Goal: Find specific fact: Find specific page/section

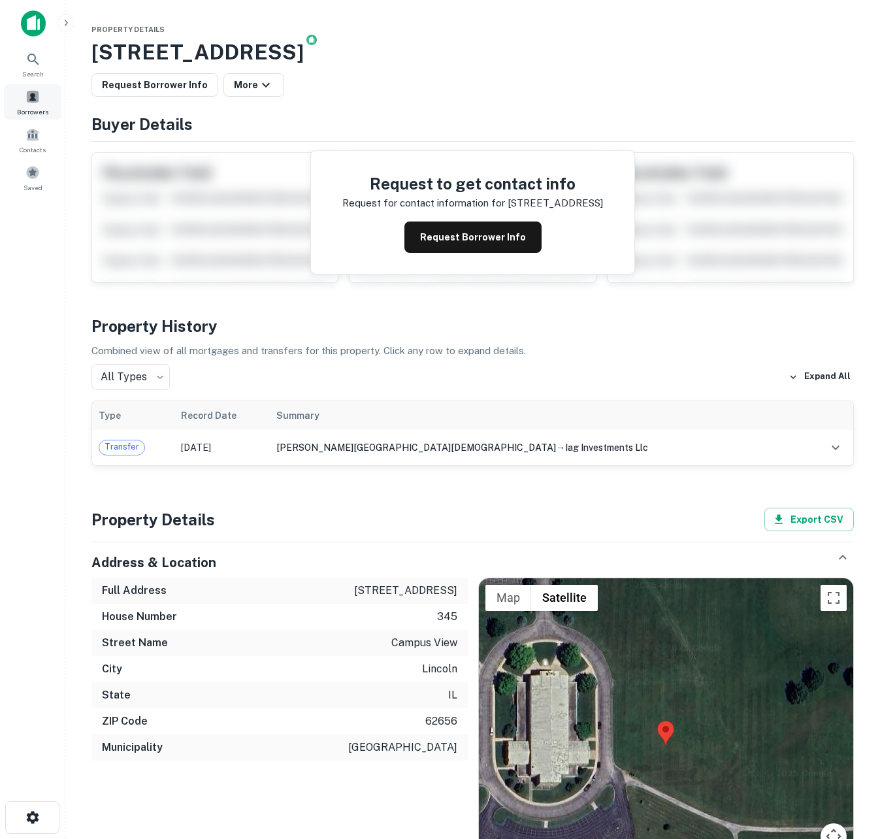
click at [32, 102] on span at bounding box center [32, 96] width 14 height 14
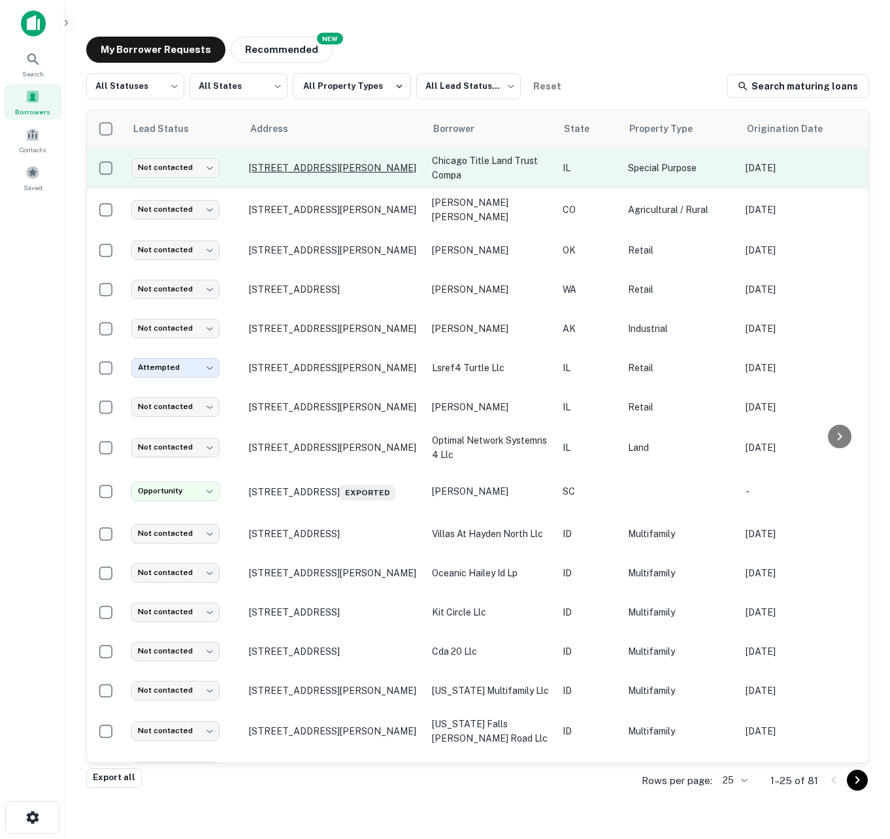
click at [287, 172] on p "779 Dixon Ave Elgin, IL60120" at bounding box center [334, 168] width 170 height 12
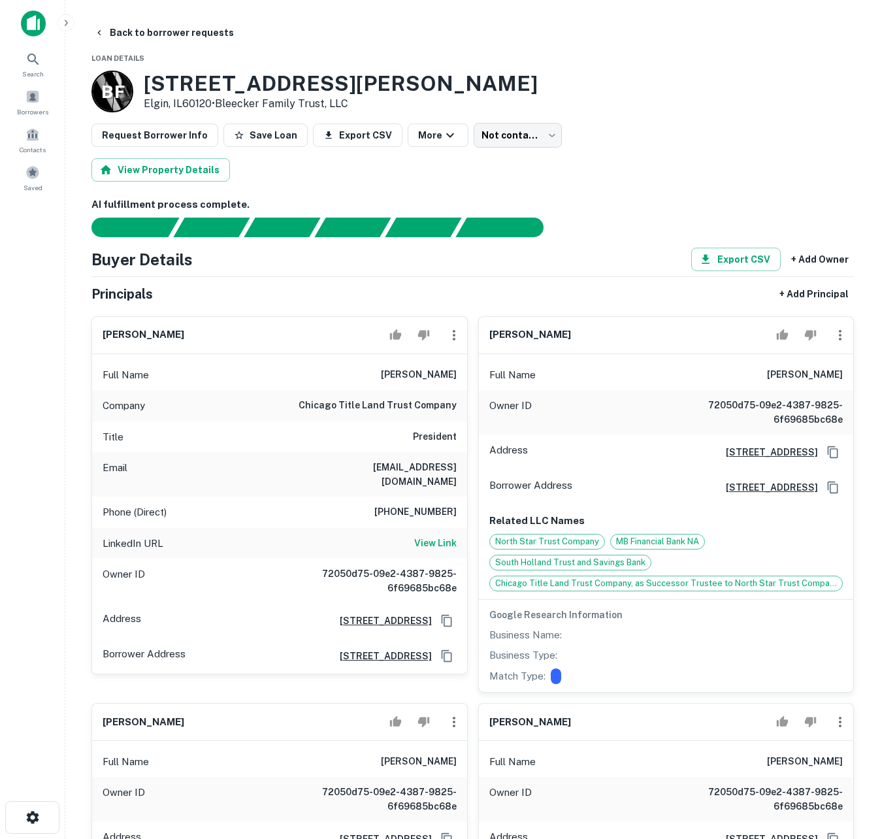
click at [159, 85] on h3 "[STREET_ADDRESS][PERSON_NAME]" at bounding box center [341, 83] width 394 height 25
click at [157, 85] on h3 "[STREET_ADDRESS][PERSON_NAME]" at bounding box center [341, 83] width 394 height 25
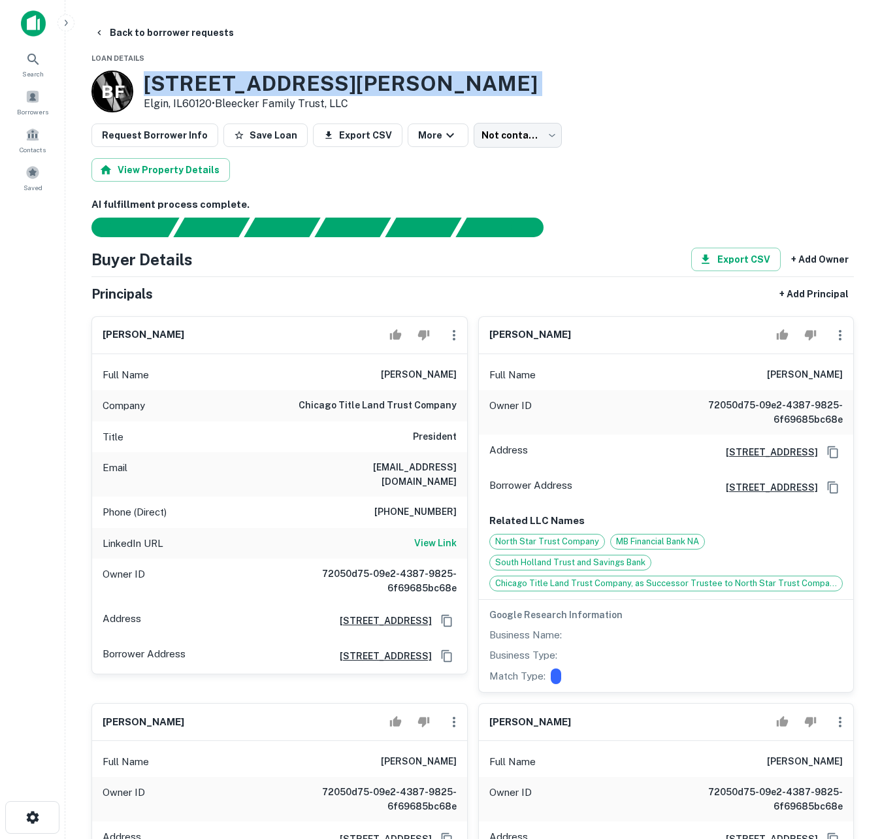
click at [157, 85] on h3 "[STREET_ADDRESS][PERSON_NAME]" at bounding box center [341, 83] width 394 height 25
copy h3 "[STREET_ADDRESS][PERSON_NAME]"
click at [148, 86] on h3 "[STREET_ADDRESS][PERSON_NAME]" at bounding box center [341, 83] width 394 height 25
drag, startPoint x: 146, startPoint y: 83, endPoint x: 212, endPoint y: 106, distance: 69.8
click at [212, 106] on div "779 Dixon Ave Elgin, IL60120 • Bleecker Family Trust, LLC" at bounding box center [341, 91] width 394 height 40
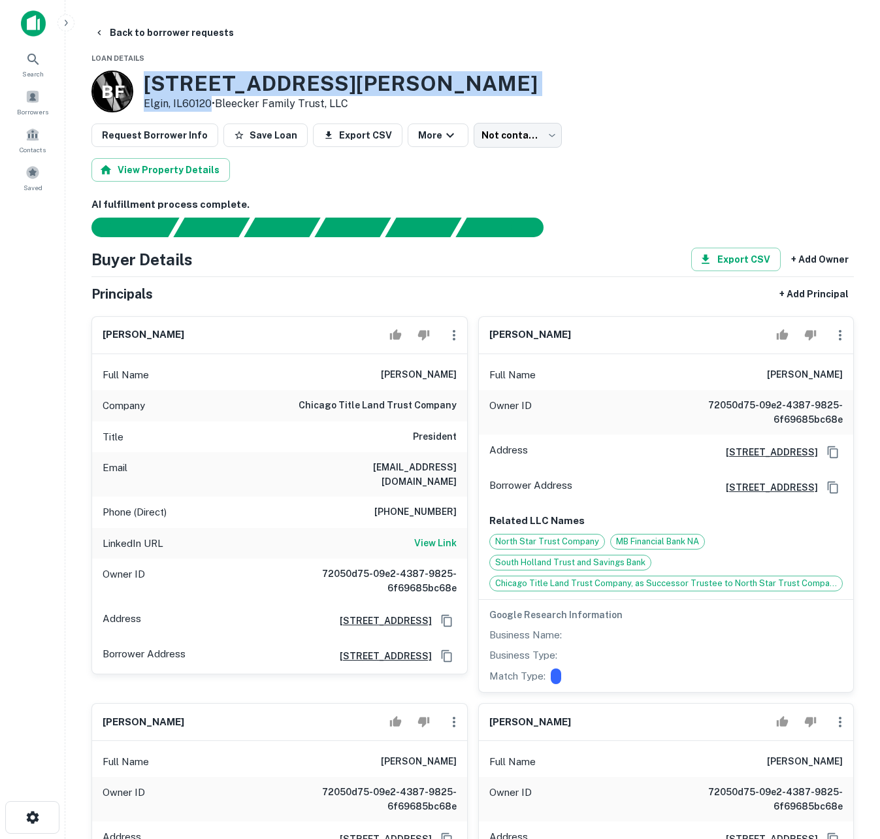
copy div "779 Dixon Ave Elgin, IL60120"
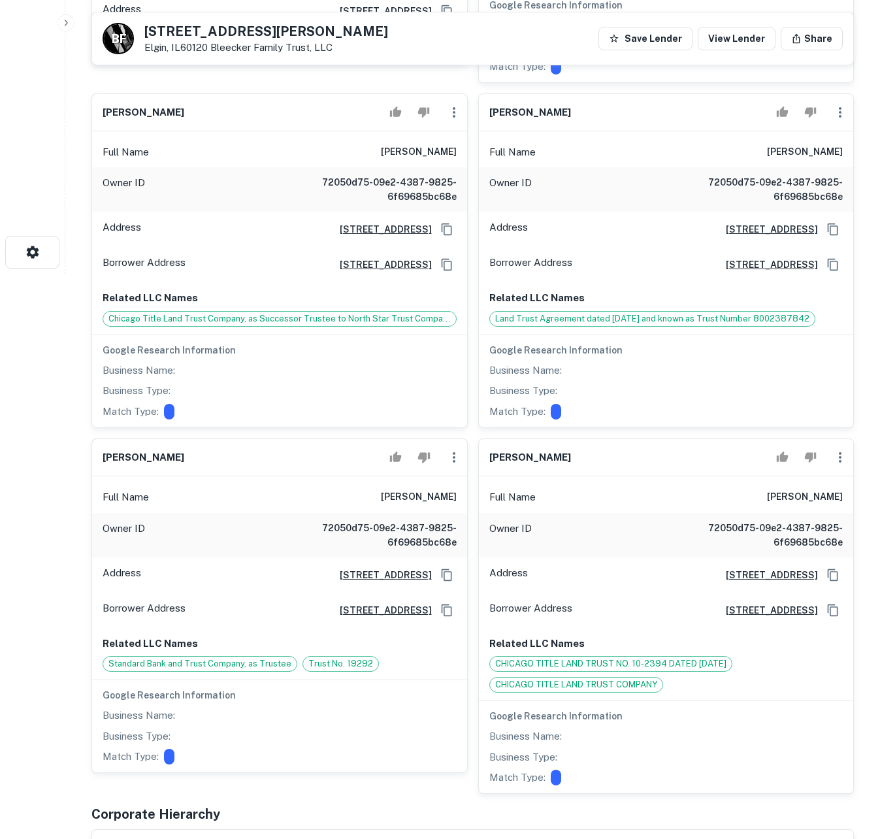
scroll to position [627, 0]
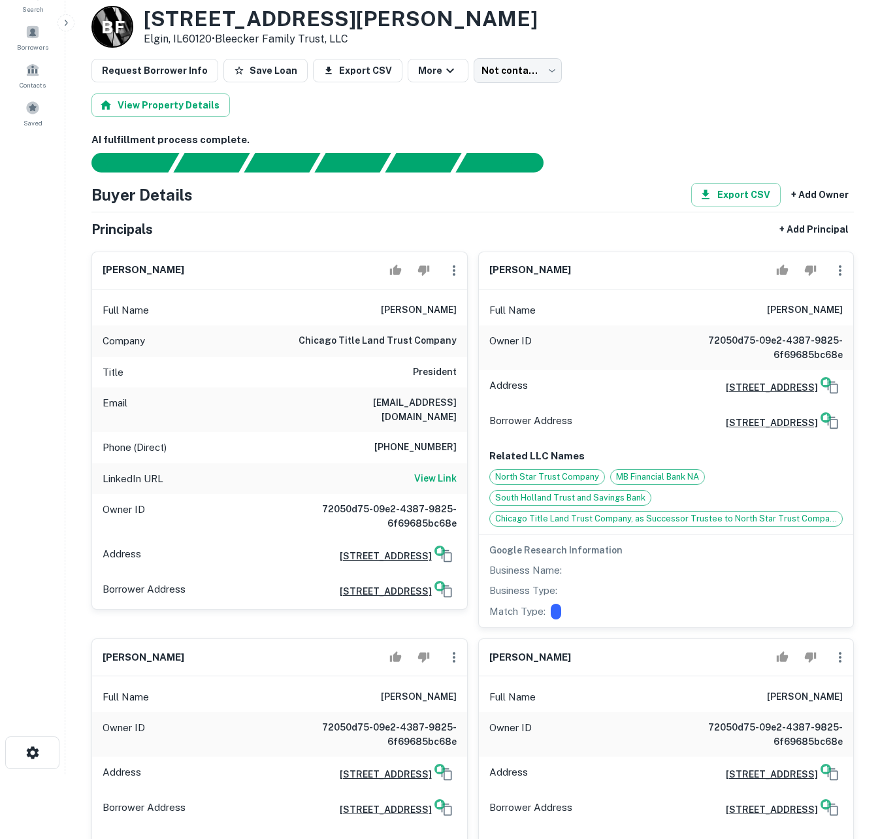
scroll to position [157, 0]
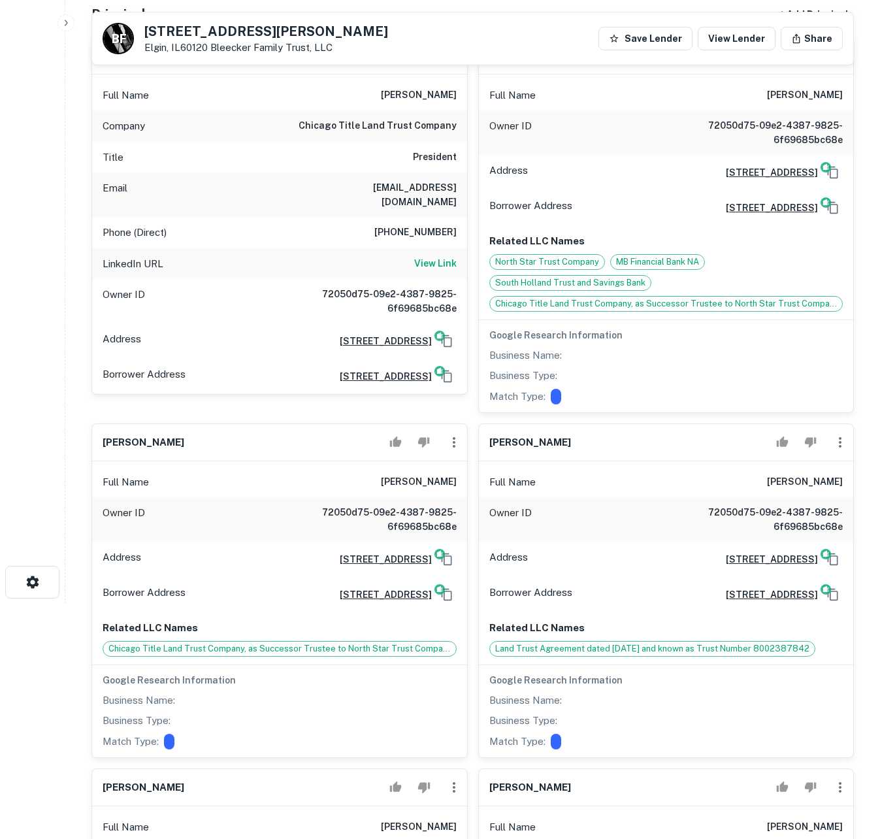
scroll to position [314, 0]
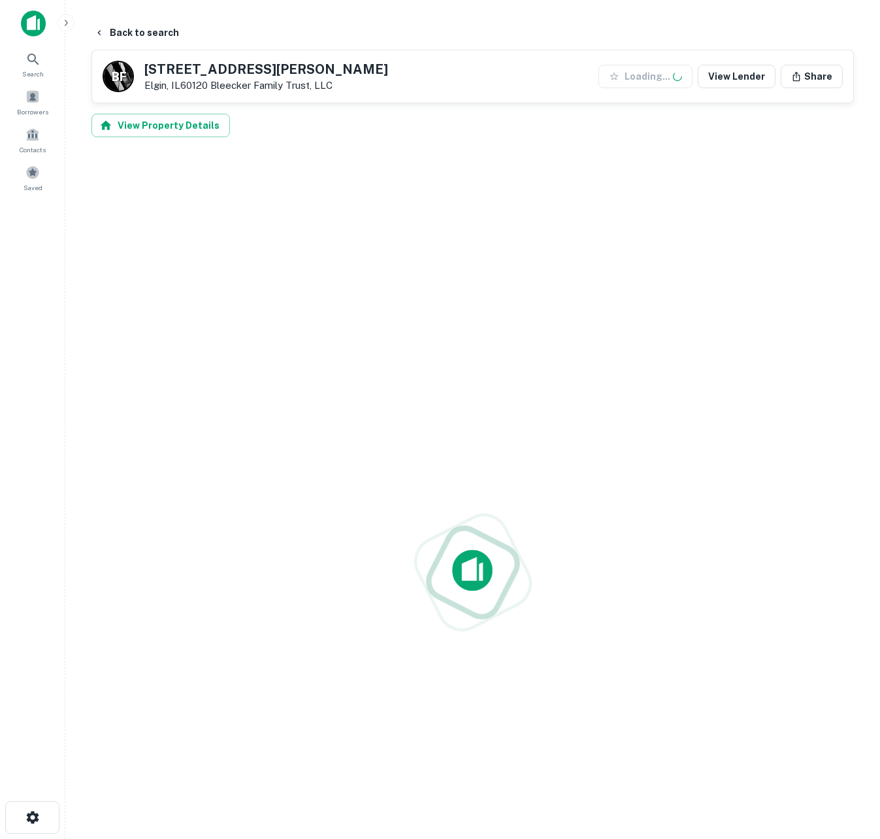
scroll to position [314, 0]
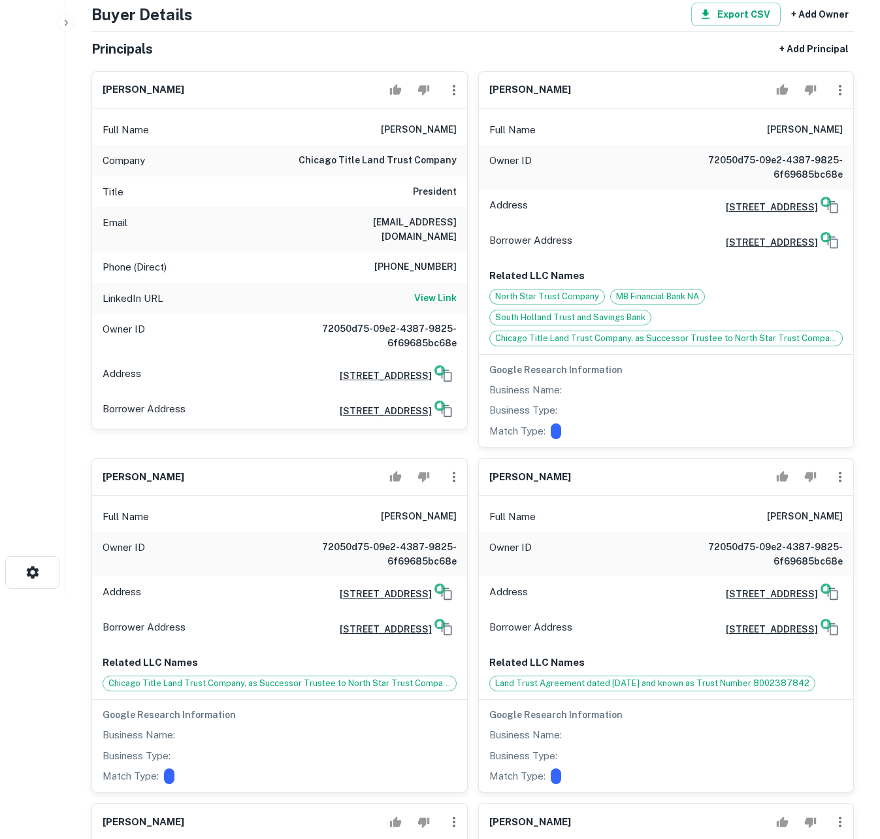
scroll to position [246, 0]
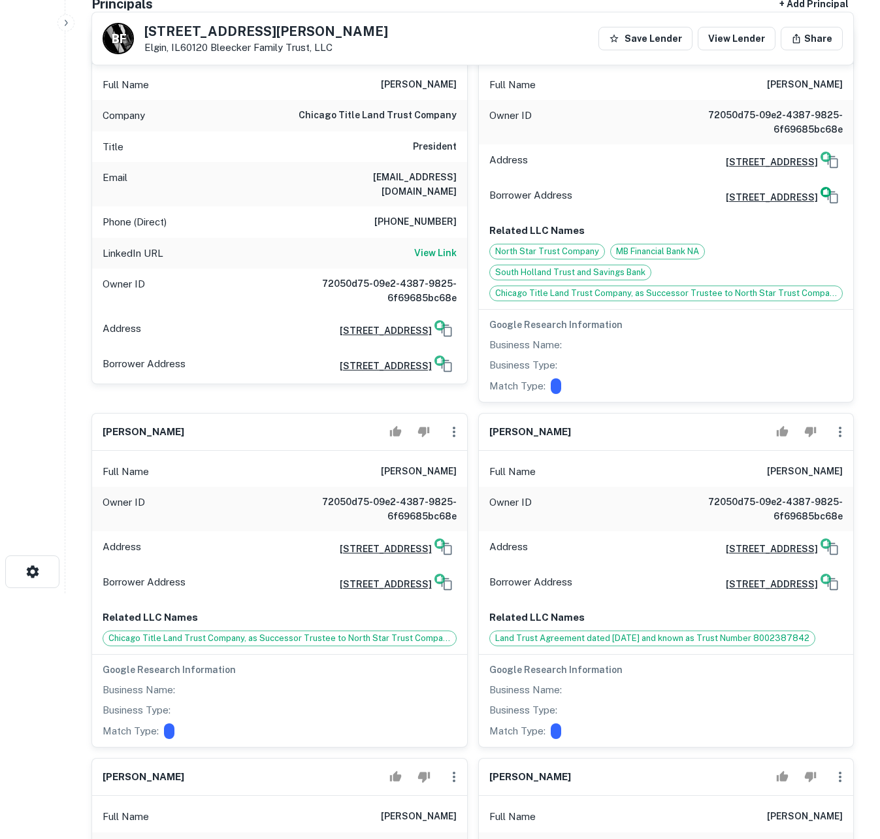
click at [828, 197] on img at bounding box center [825, 192] width 10 height 10
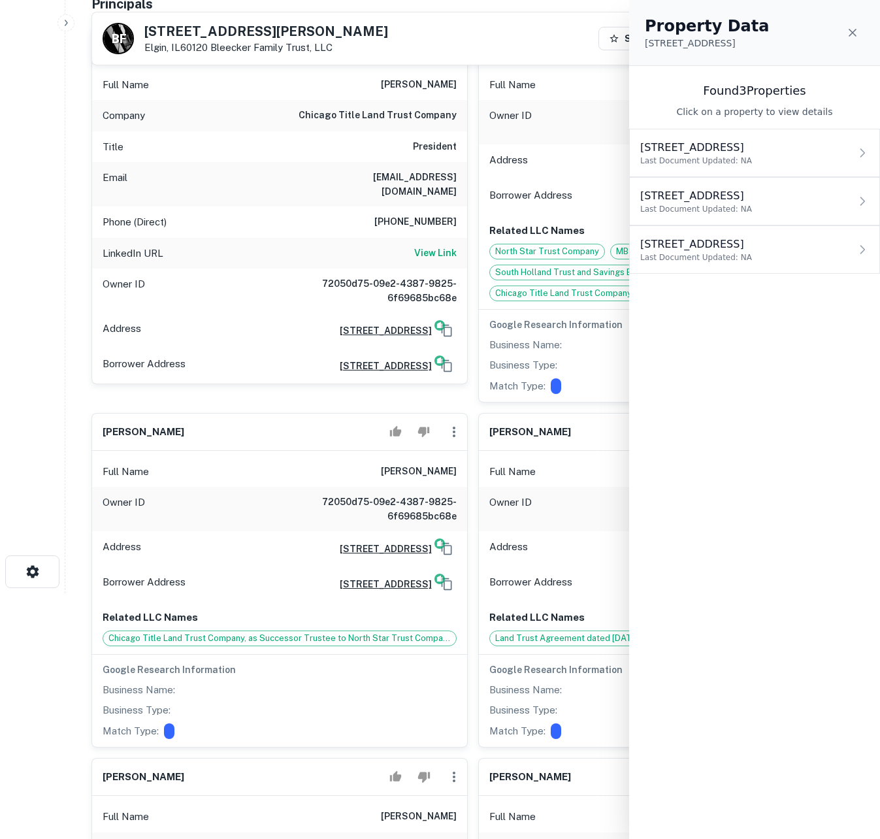
click at [710, 142] on p "15255 s 94th ave, orland park, il, 60462" at bounding box center [748, 148] width 216 height 16
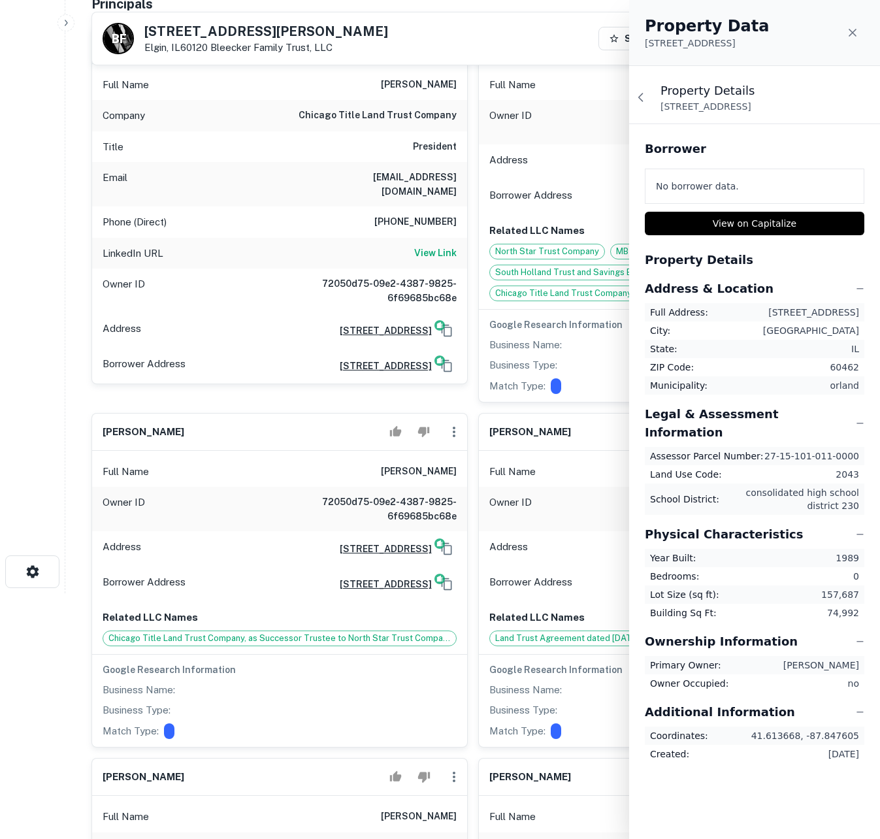
click at [852, 35] on icon at bounding box center [852, 32] width 13 height 13
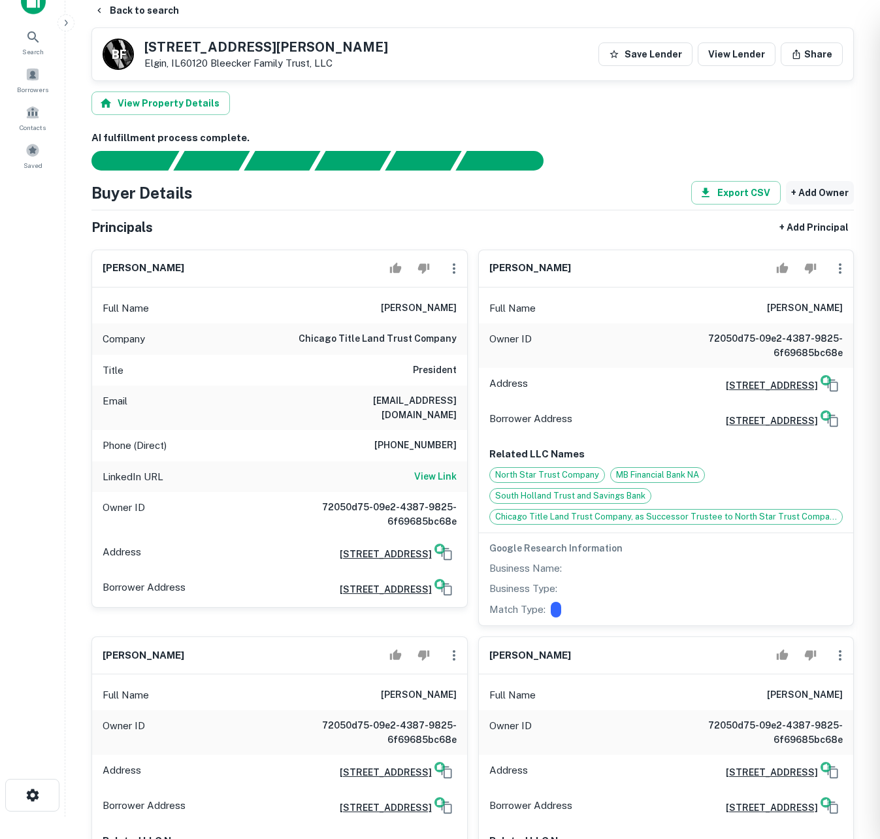
scroll to position [10, 0]
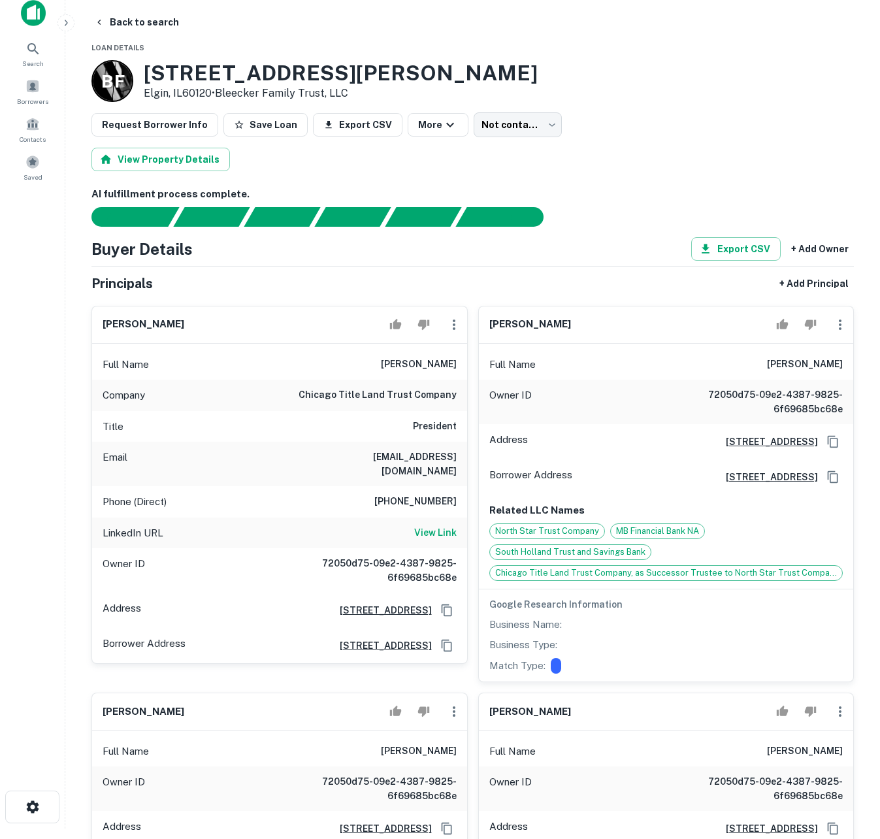
scroll to position [324, 0]
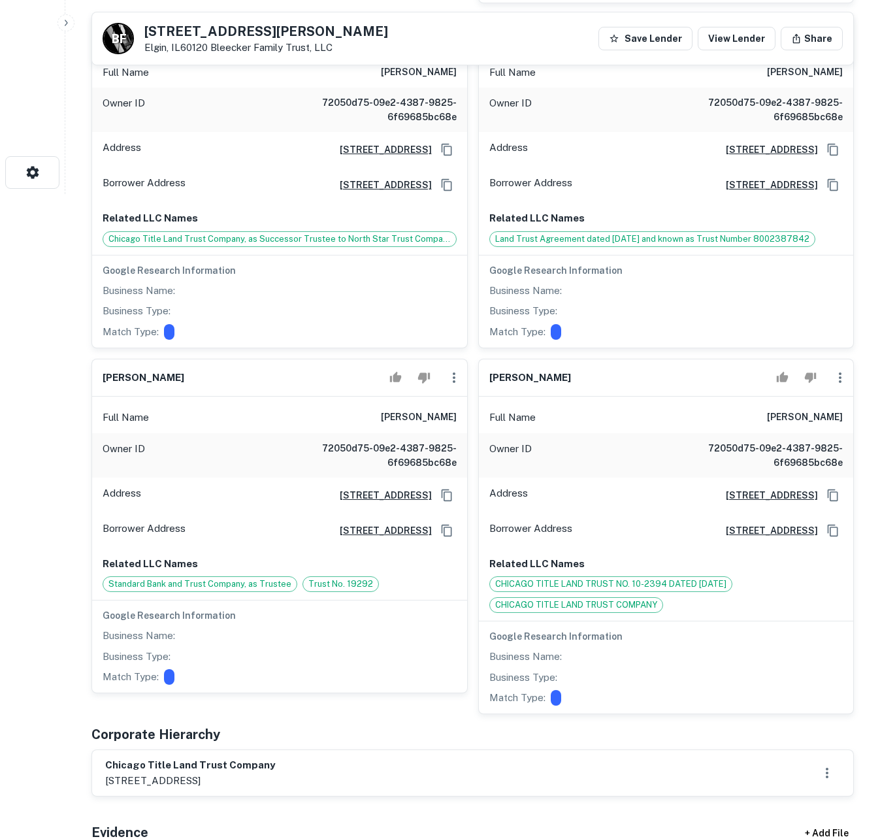
scroll to position [549, 0]
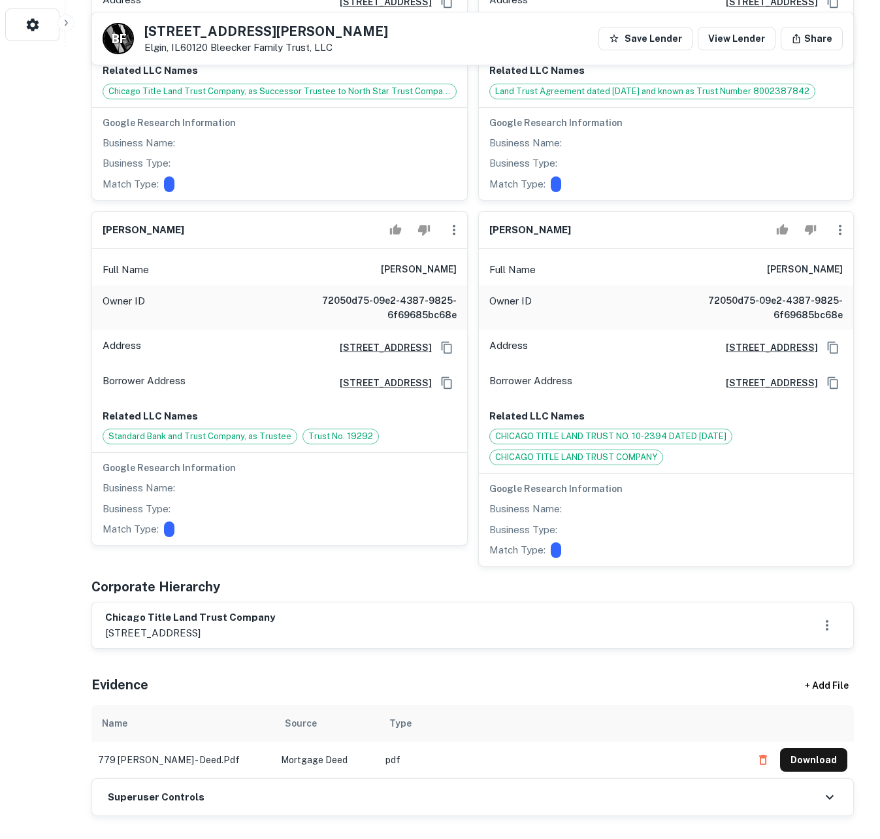
scroll to position [784, 0]
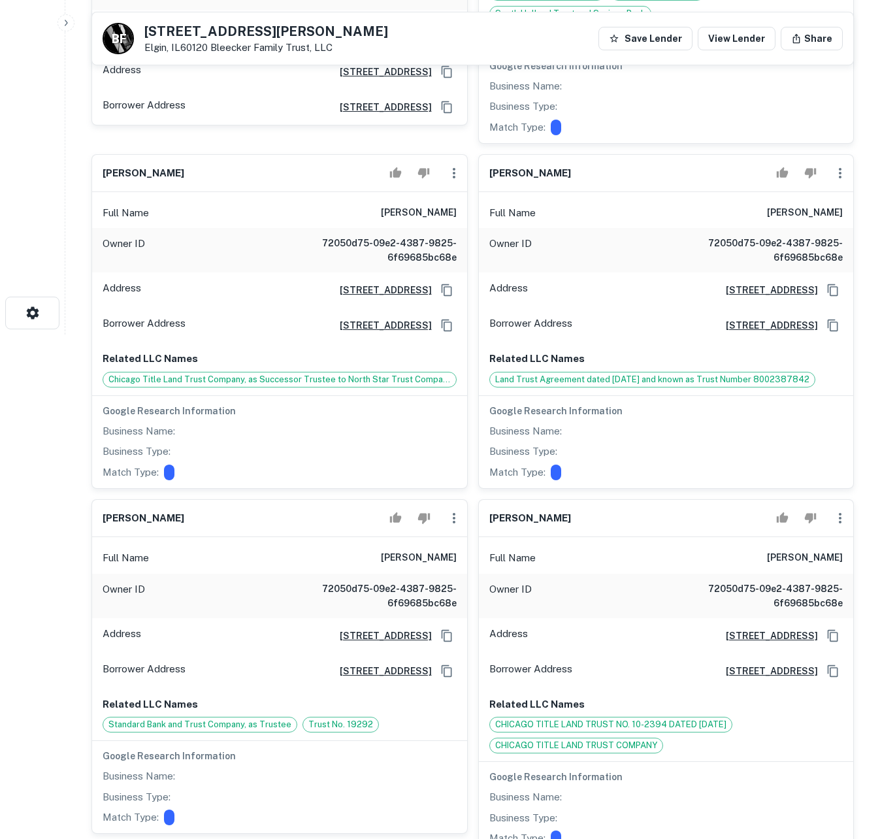
scroll to position [549, 0]
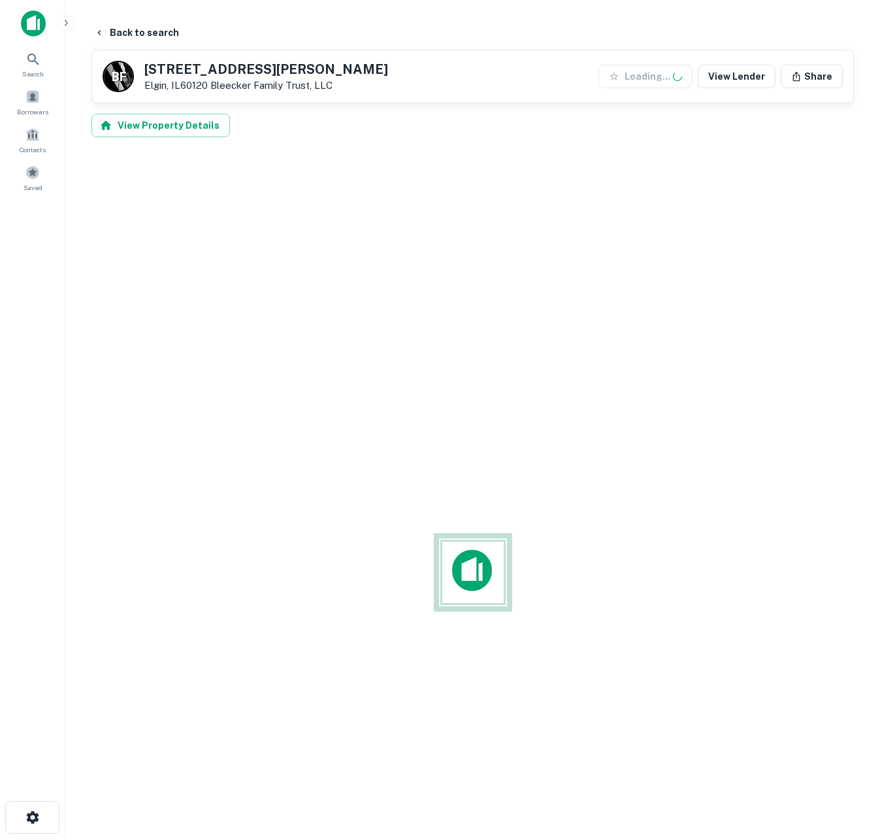
scroll to position [549, 0]
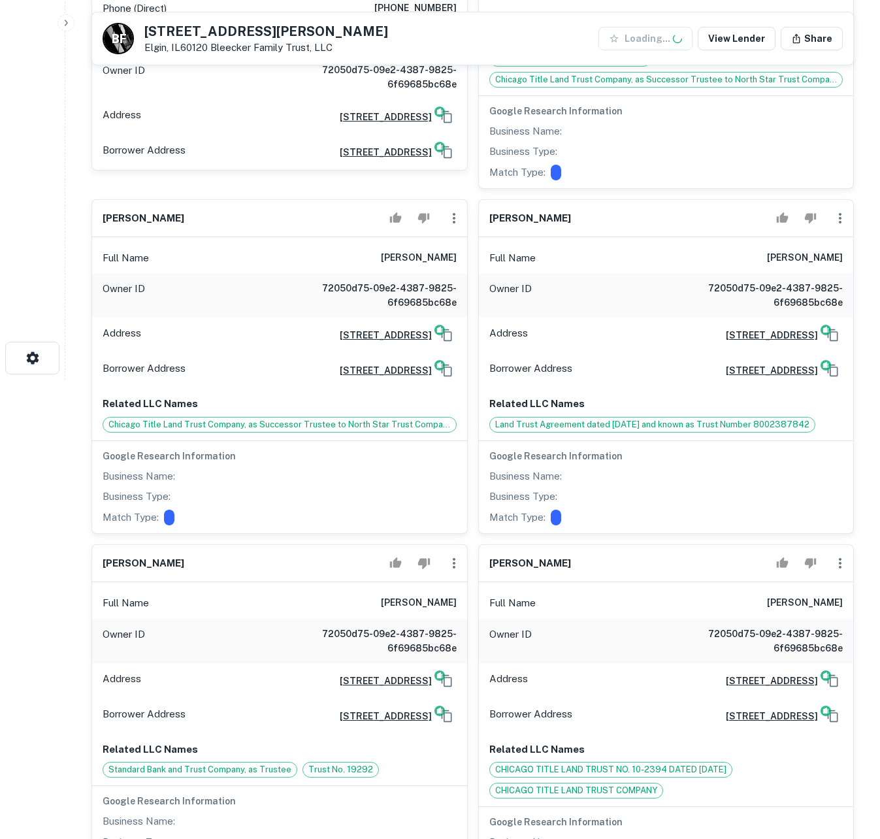
scroll to position [549, 0]
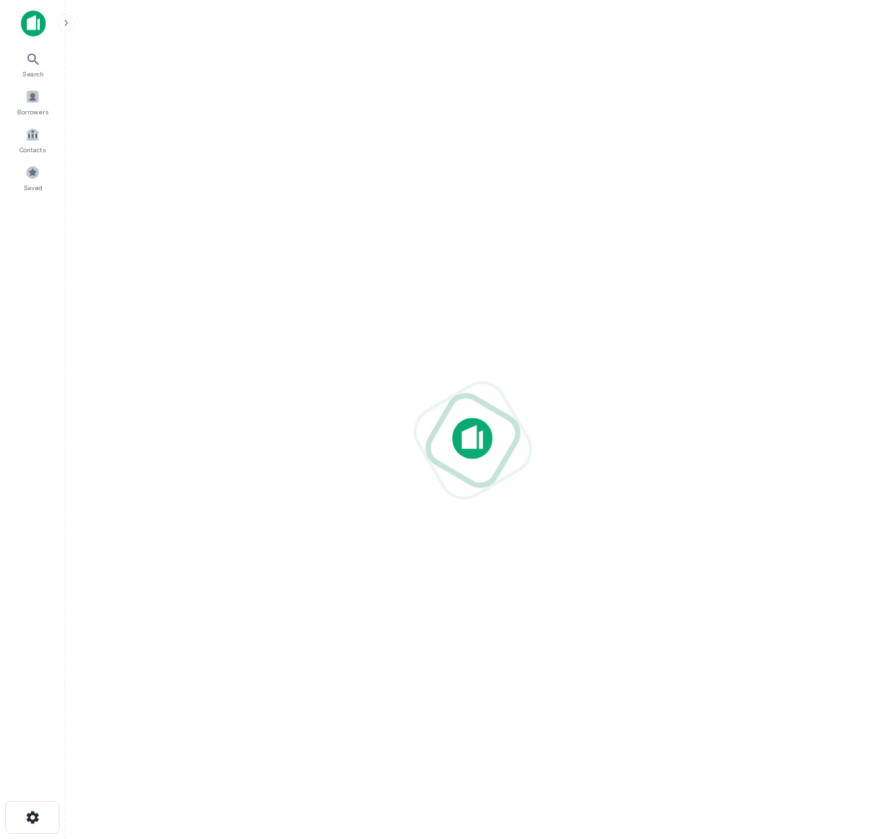
scroll to position [549, 0]
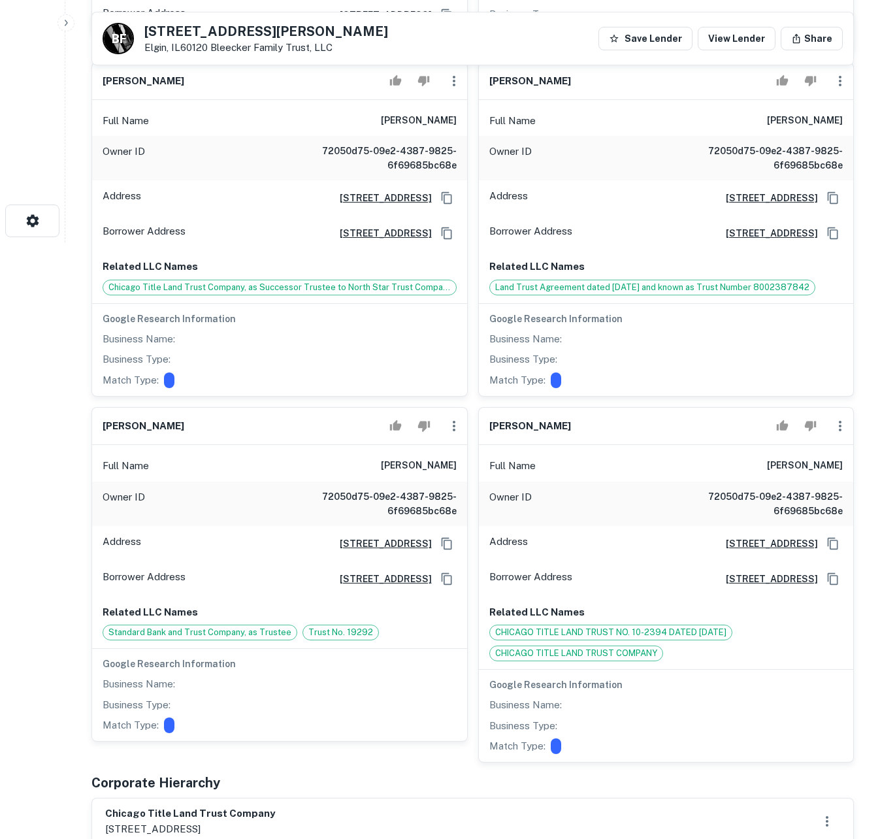
scroll to position [627, 0]
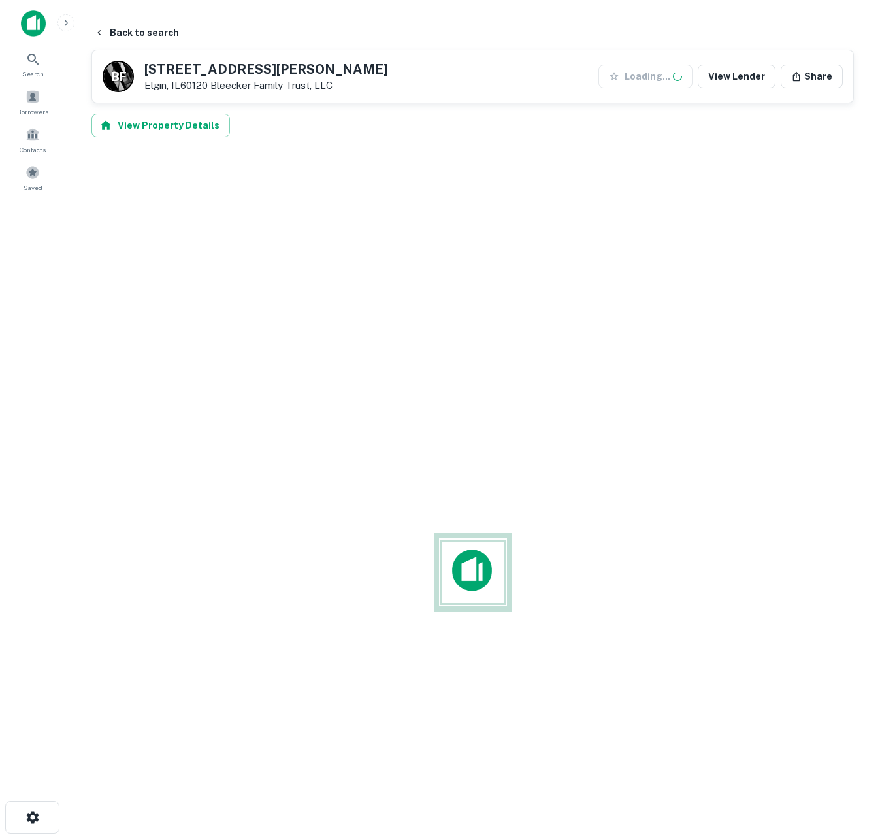
scroll to position [627, 0]
